Goal: Information Seeking & Learning: Learn about a topic

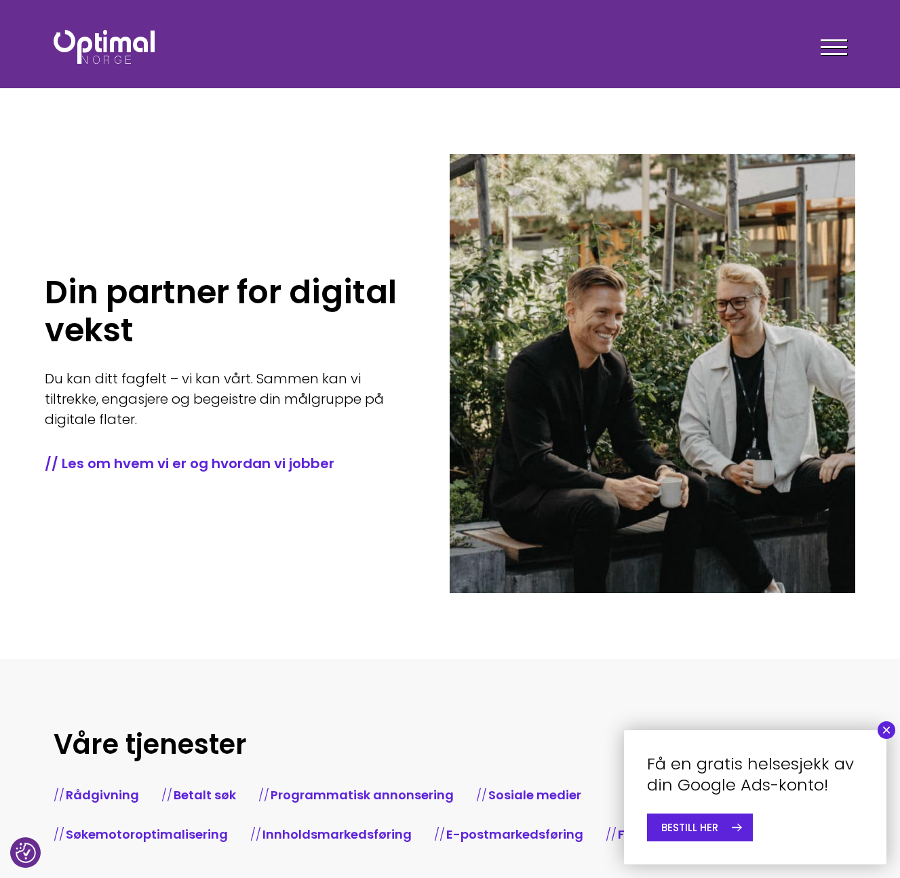
click at [826, 43] on div at bounding box center [834, 50] width 26 height 34
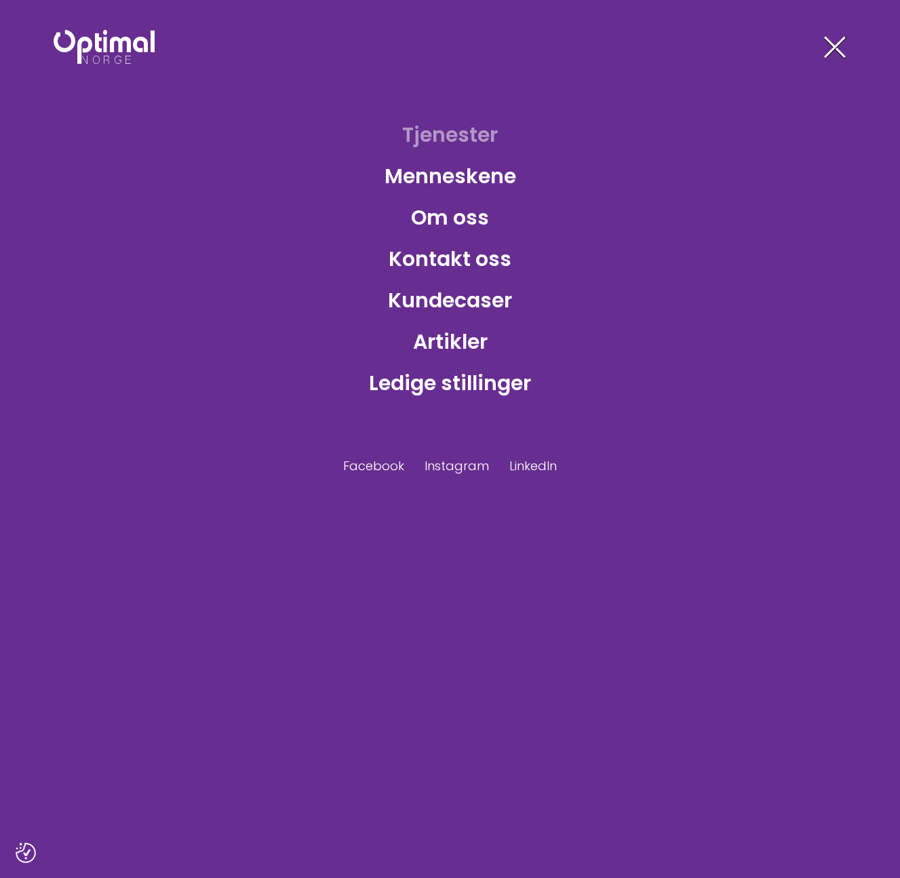
click at [440, 130] on link "Tjenester" at bounding box center [450, 135] width 117 height 44
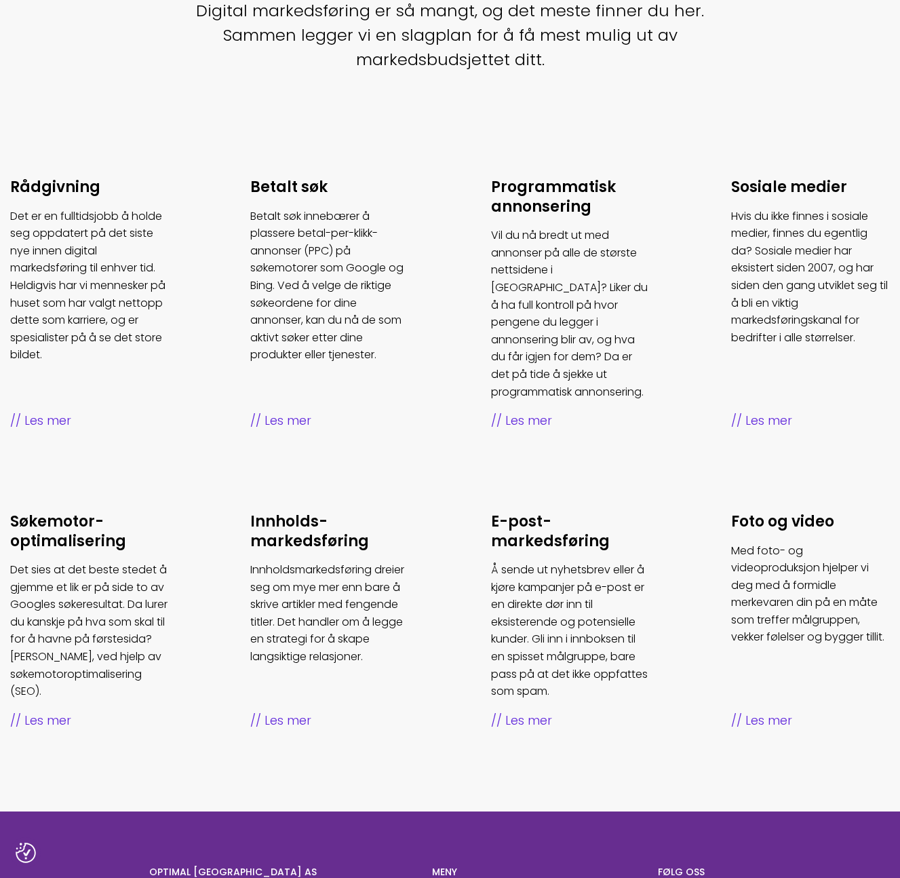
scroll to position [434, 0]
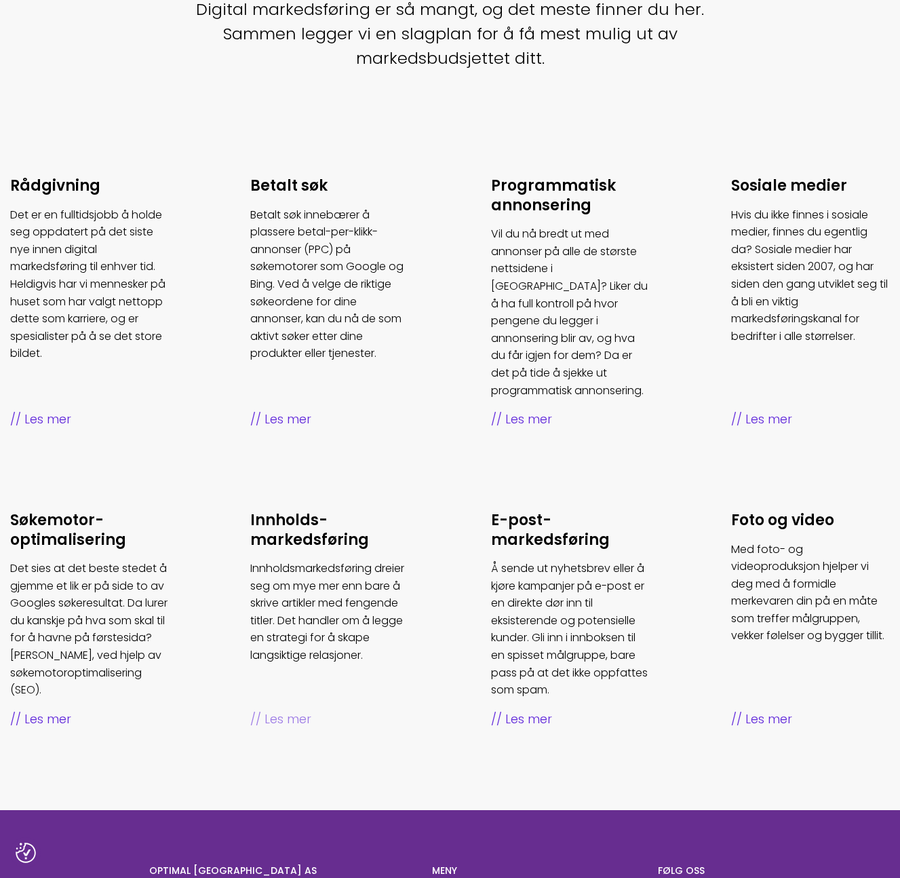
click at [307, 588] on p "Innholdsmarkedsføring dreier seg om mye mer enn bare å skrive artikler med feng…" at bounding box center [329, 612] width 159 height 104
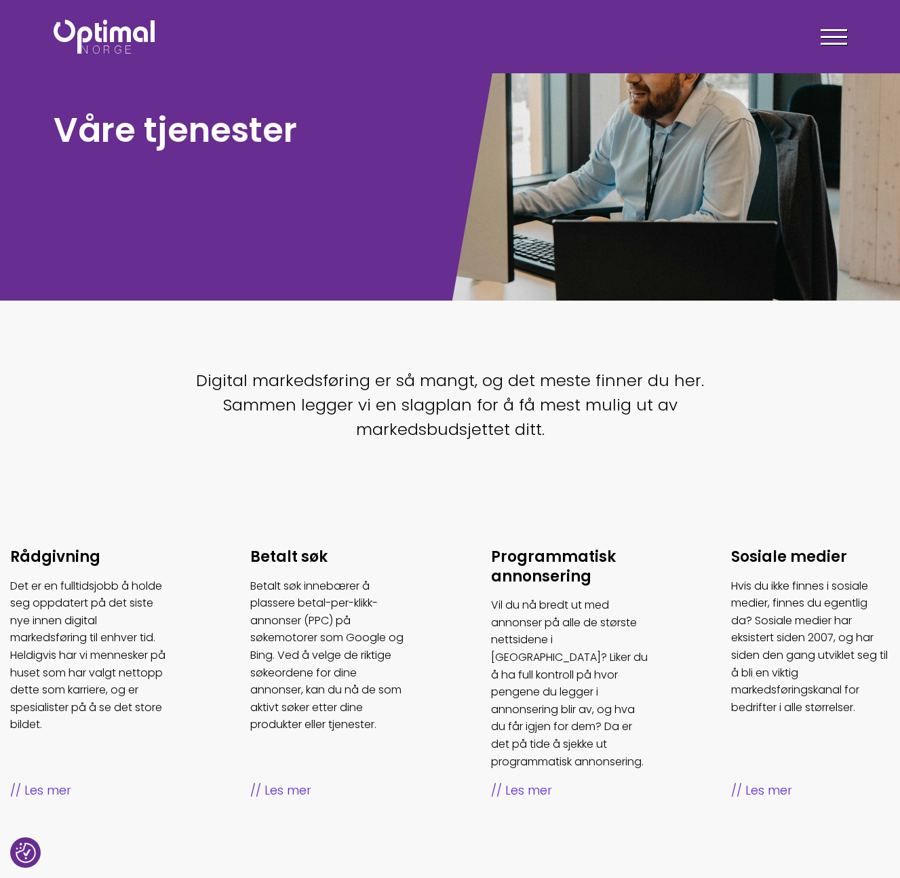
scroll to position [0, 0]
